Goal: Task Accomplishment & Management: Manage account settings

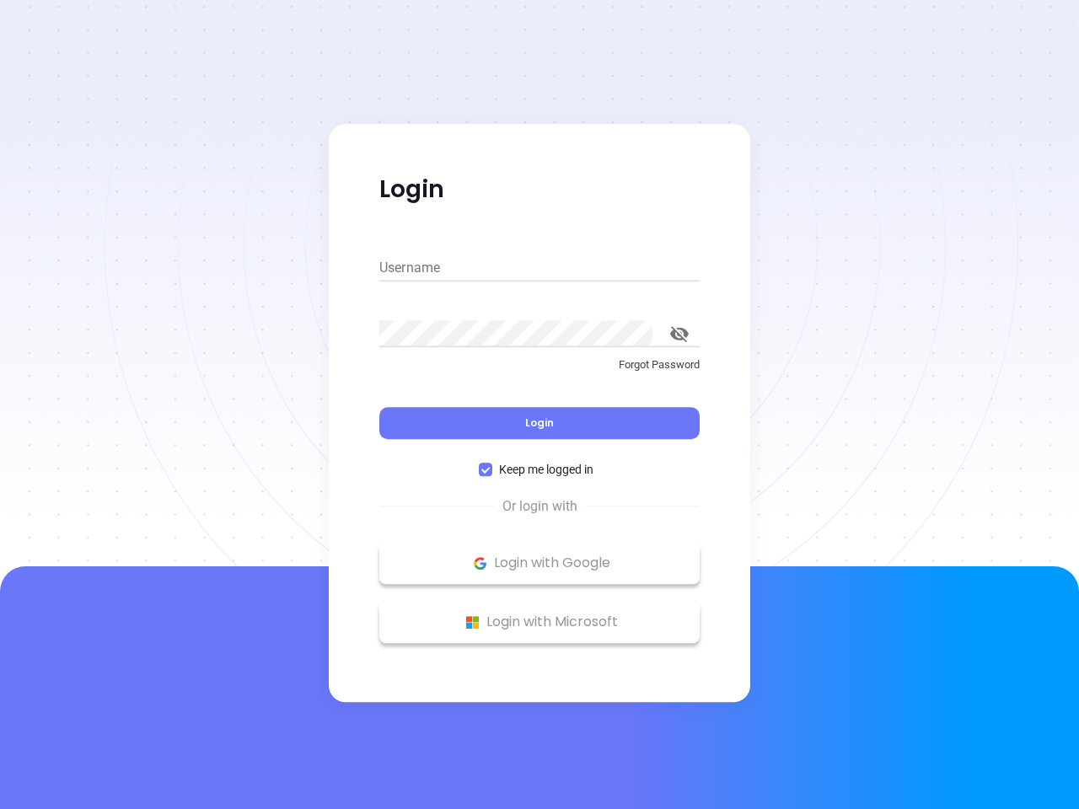
click at [540, 405] on div "Login" at bounding box center [539, 413] width 320 height 52
click at [540, 268] on input "Username" at bounding box center [539, 268] width 320 height 27
click at [679, 334] on icon "toggle password visibility" at bounding box center [679, 334] width 19 height 16
click at [540, 423] on span "Login" at bounding box center [539, 423] width 29 height 14
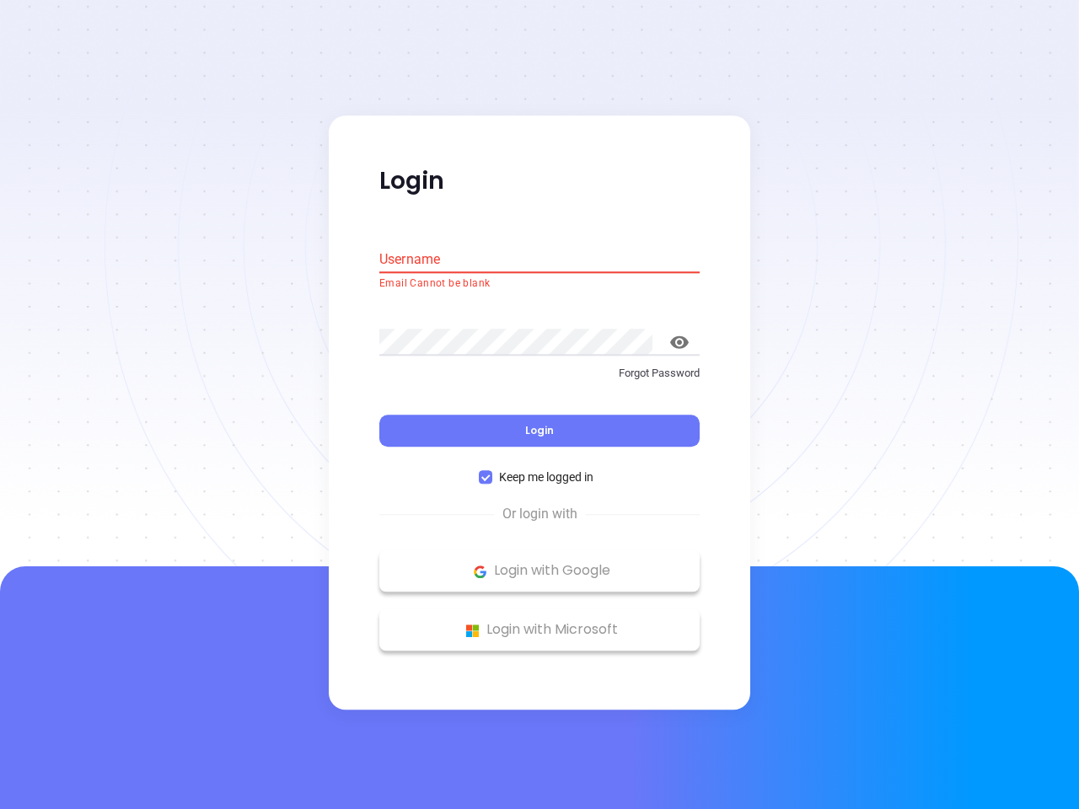
click at [540, 470] on span "Keep me logged in" at bounding box center [546, 478] width 108 height 19
click at [492, 471] on input "Keep me logged in" at bounding box center [485, 477] width 13 height 13
checkbox input "false"
click at [540, 563] on p "Login with Google" at bounding box center [539, 571] width 303 height 25
click at [540, 622] on p "Login with Microsoft" at bounding box center [539, 630] width 303 height 25
